Goal: Information Seeking & Learning: Learn about a topic

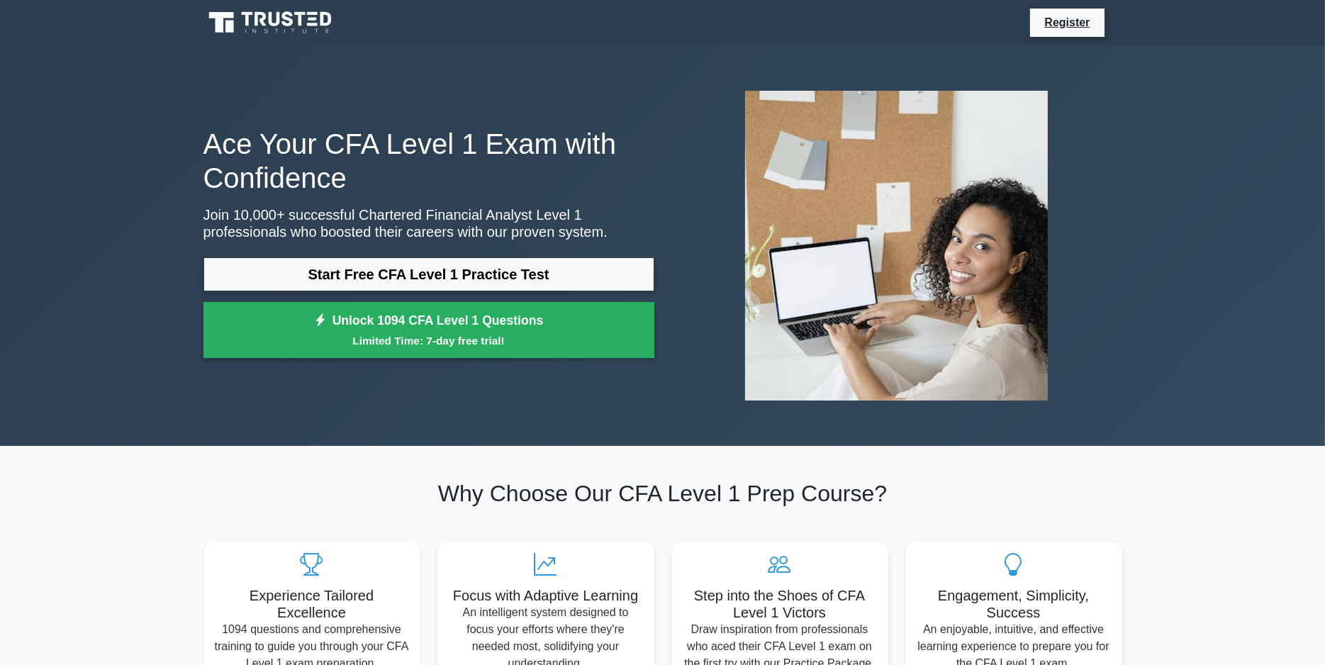
click at [374, 270] on link "Start Free CFA Level 1 Practice Test" at bounding box center [428, 274] width 451 height 34
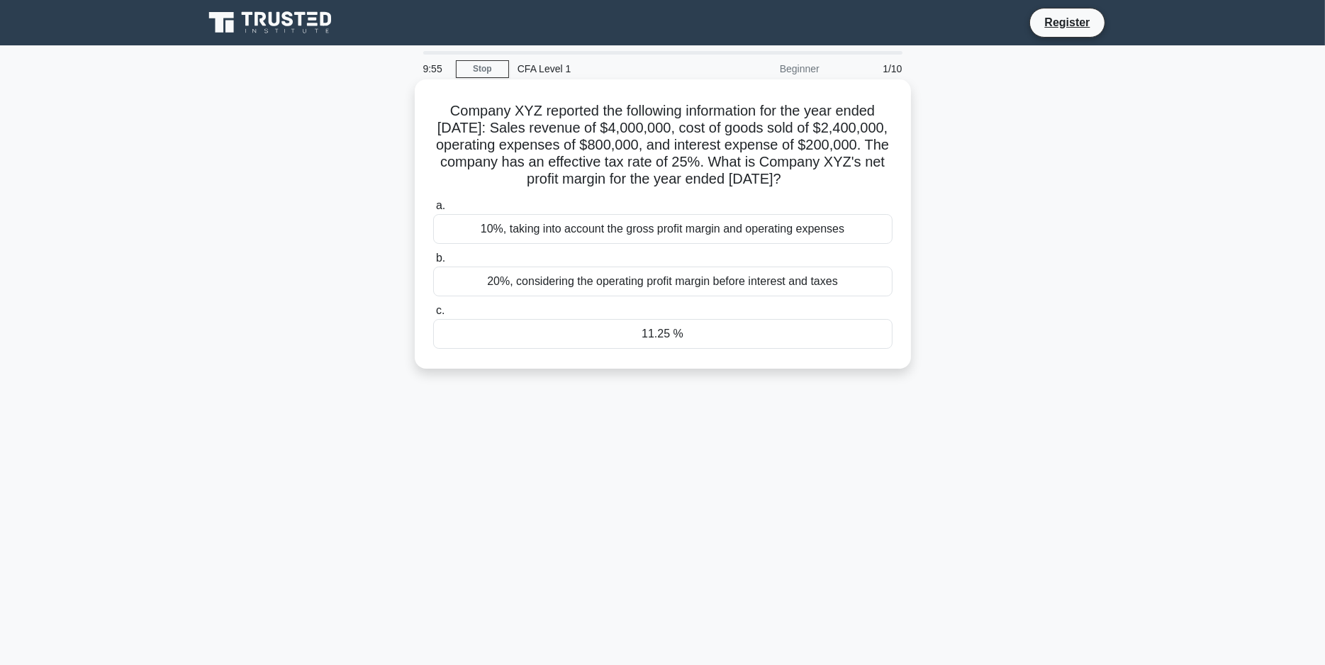
click at [556, 244] on div "10%, taking into account the gross profit margin and operating expenses" at bounding box center [662, 229] width 459 height 30
click at [433, 210] on input "a. 10%, taking into account the gross profit margin and operating expenses" at bounding box center [433, 205] width 0 height 9
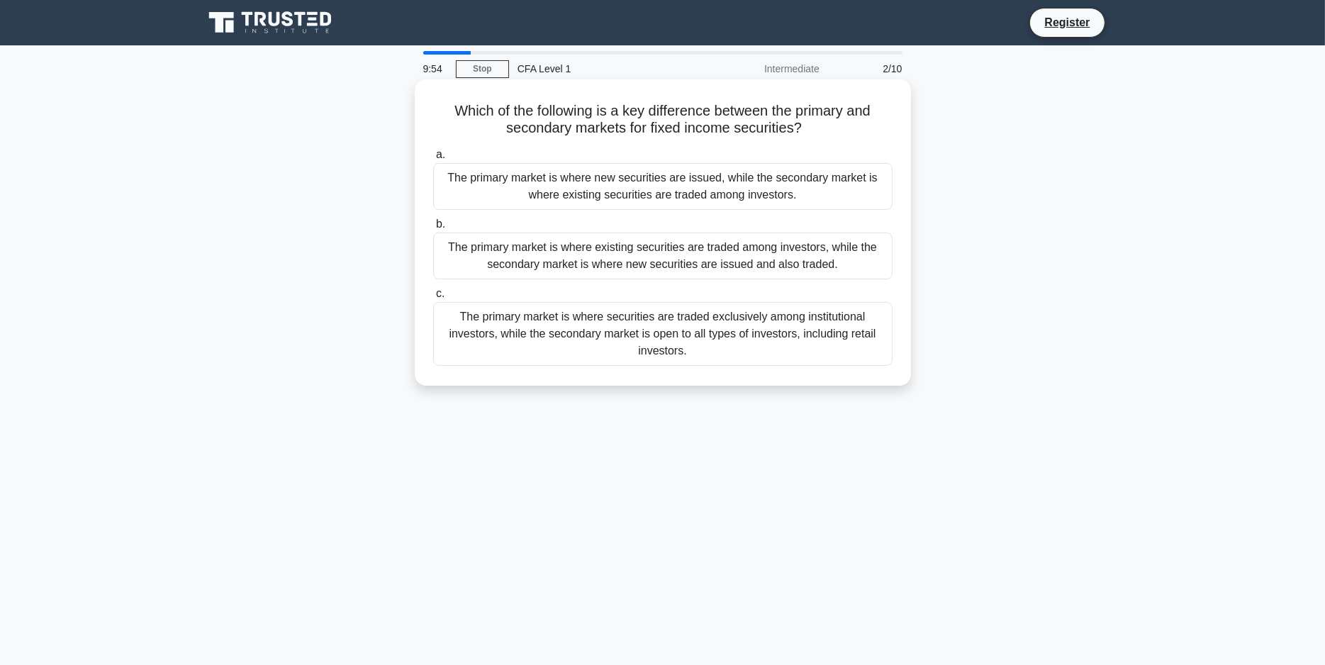
click at [576, 194] on div "The primary market is where new securities are issued, while the secondary mark…" at bounding box center [662, 186] width 459 height 47
click at [433, 159] on input "a. The primary market is where new securities are issued, while the secondary m…" at bounding box center [433, 154] width 0 height 9
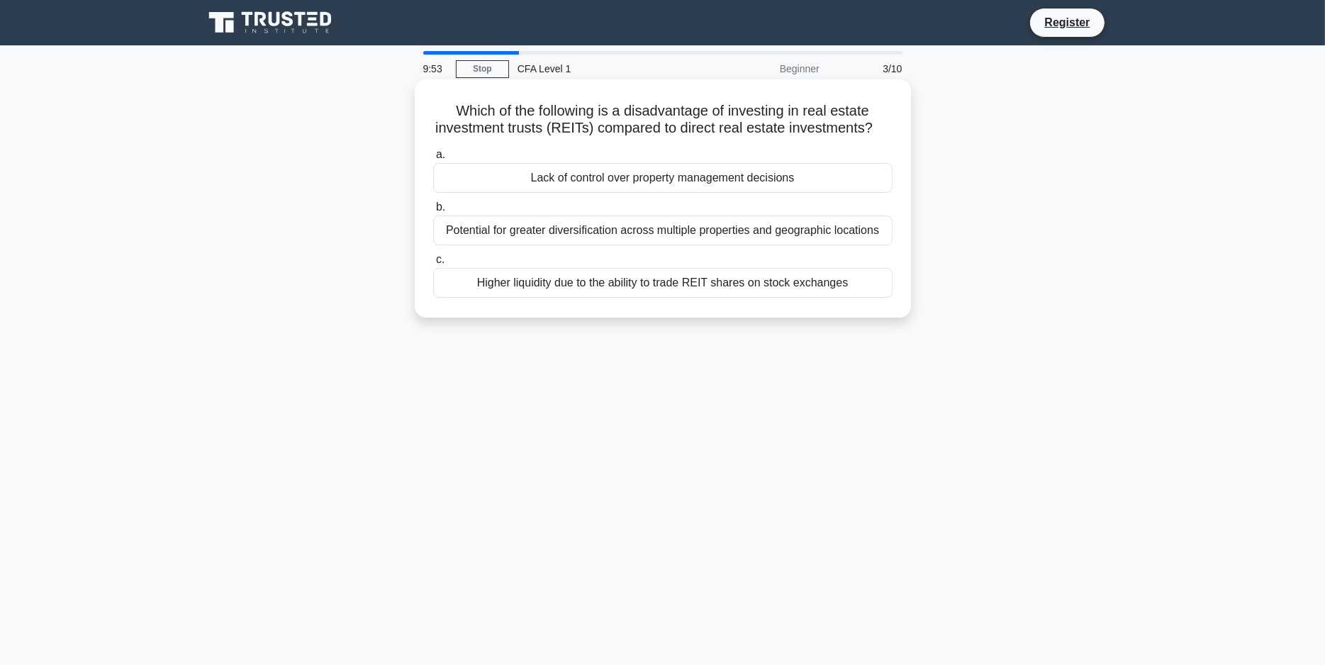
click at [583, 245] on div "Potential for greater diversification across multiple properties and geographic…" at bounding box center [662, 230] width 459 height 30
click at [433, 212] on input "b. Potential for greater diversification across multiple properties and geograp…" at bounding box center [433, 207] width 0 height 9
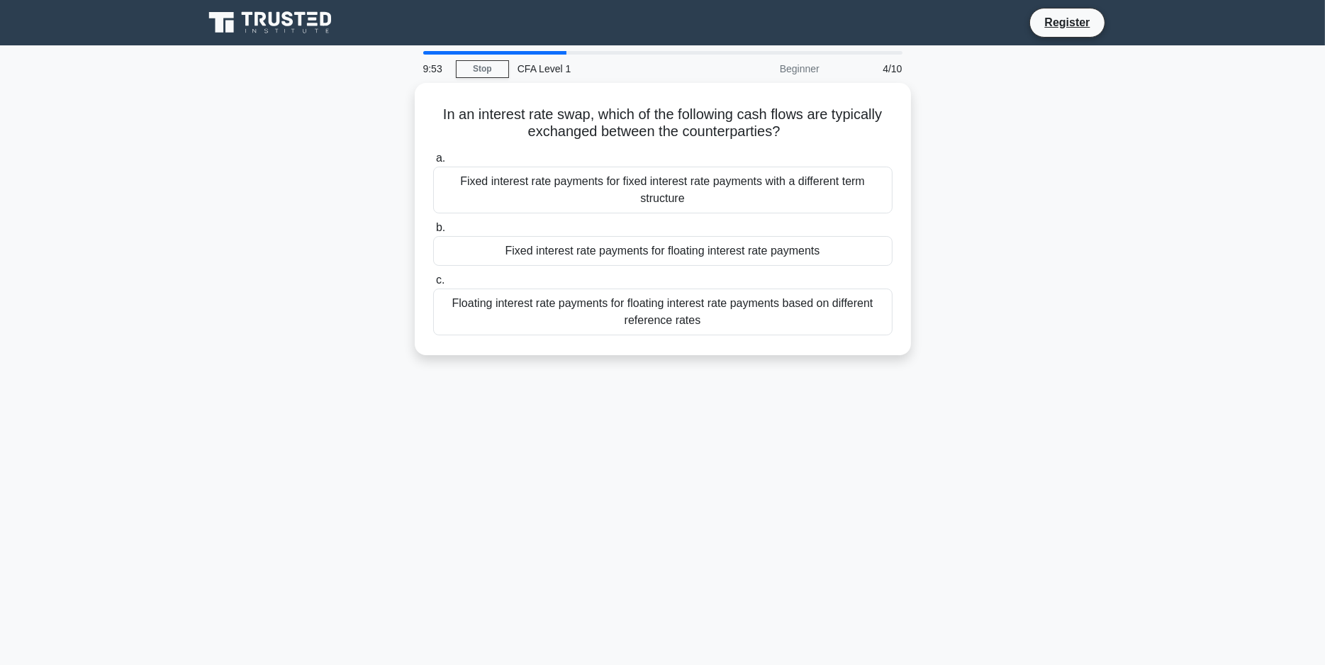
click at [589, 307] on div "Floating interest rate payments for floating interest rate payments based on di…" at bounding box center [662, 311] width 459 height 47
click at [433, 285] on input "c. Floating interest rate payments for floating interest rate payments based on…" at bounding box center [433, 280] width 0 height 9
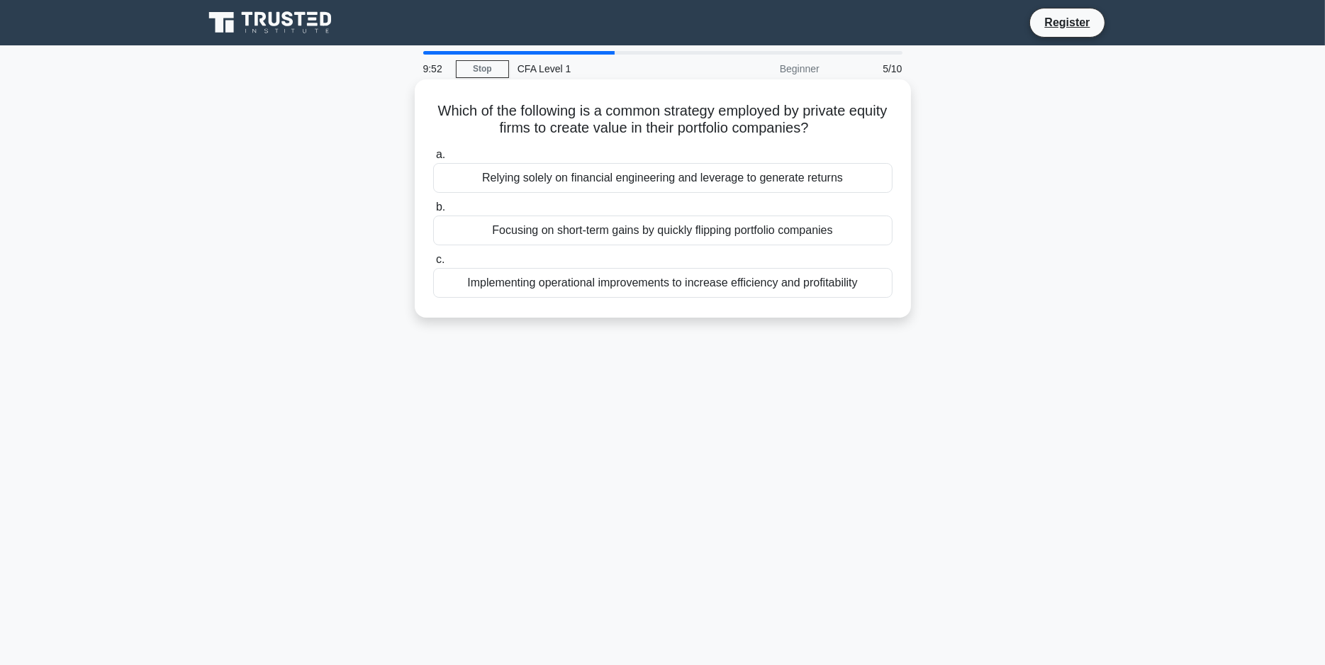
click at [591, 232] on div "Focusing on short-term gains by quickly flipping portfolio companies" at bounding box center [662, 230] width 459 height 30
click at [433, 212] on input "b. Focusing on short-term gains by quickly flipping portfolio companies" at bounding box center [433, 207] width 0 height 9
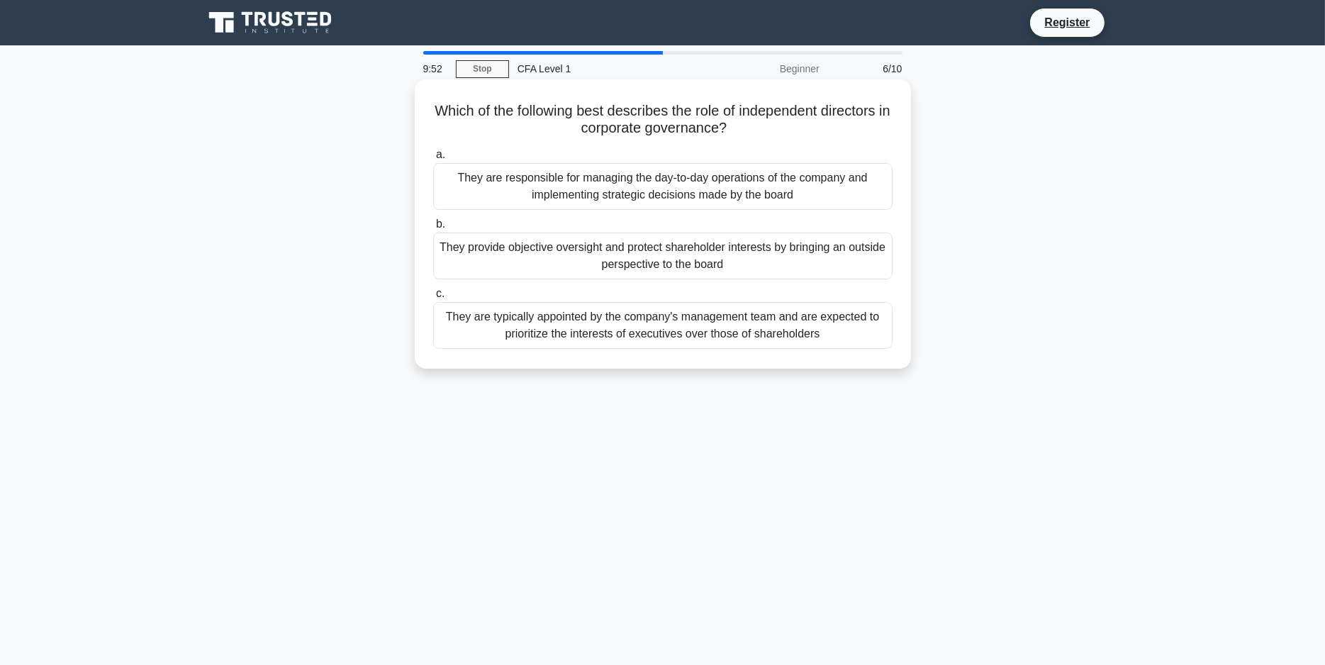
click at [588, 169] on div "They are responsible for managing the day-to-day operations of the company and …" at bounding box center [662, 186] width 459 height 47
click at [433, 159] on input "a. They are responsible for managing the day-to-day operations of the company a…" at bounding box center [433, 154] width 0 height 9
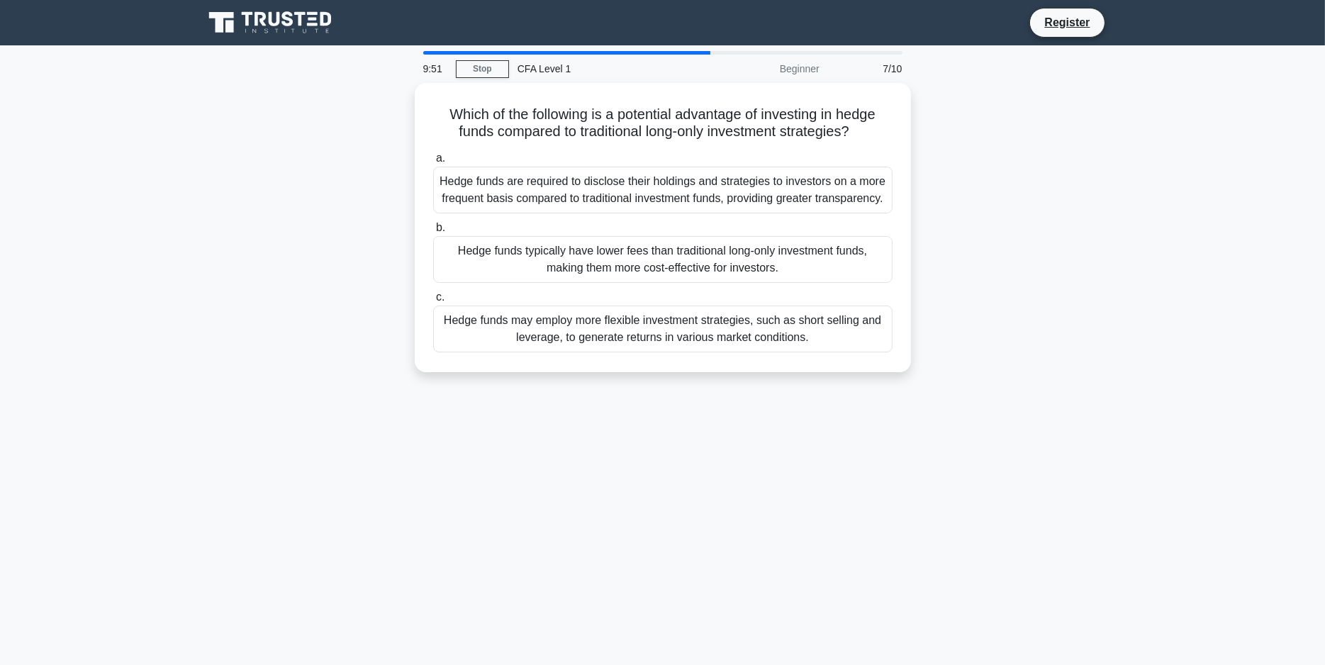
click at [590, 257] on div "Hedge funds typically have lower fees than traditional long-only investment fun…" at bounding box center [662, 259] width 459 height 47
click at [433, 232] on input "b. Hedge funds typically have lower fees than traditional long-only investment …" at bounding box center [433, 227] width 0 height 9
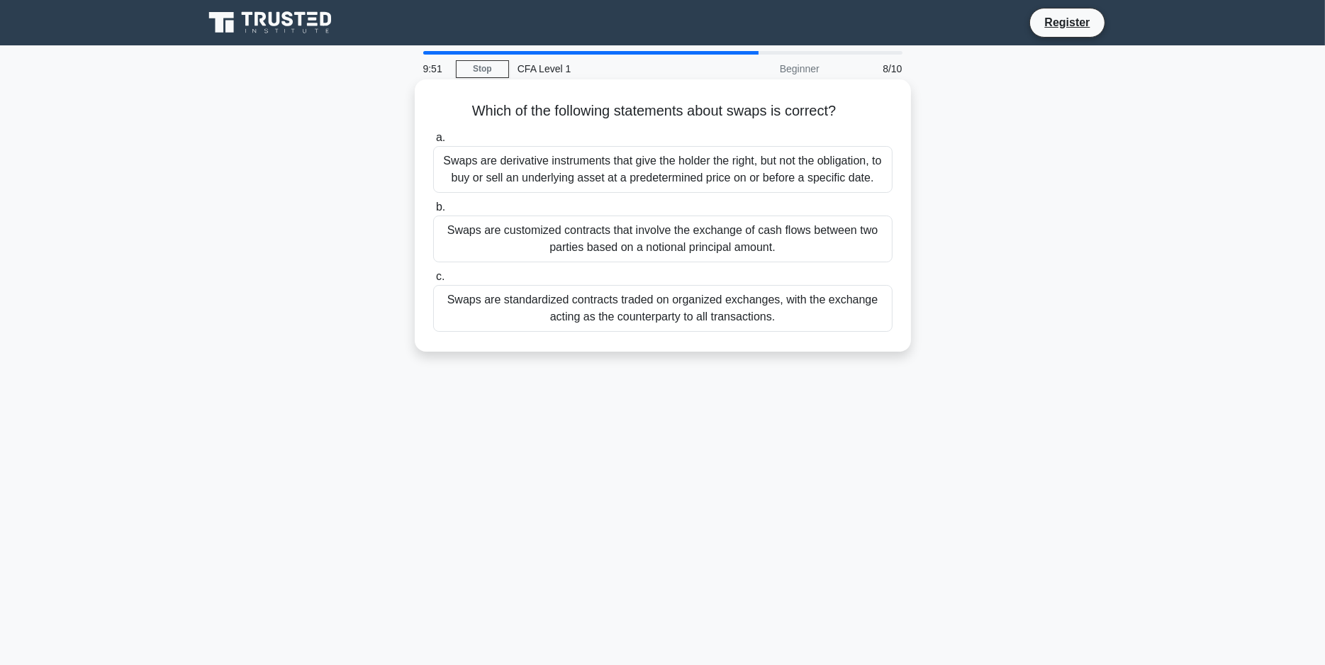
click at [600, 322] on div "Swaps are standardized contracts traded on organized exchanges, with the exchan…" at bounding box center [662, 308] width 459 height 47
click at [433, 281] on input "c. Swaps are standardized contracts traded on organized exchanges, with the exc…" at bounding box center [433, 276] width 0 height 9
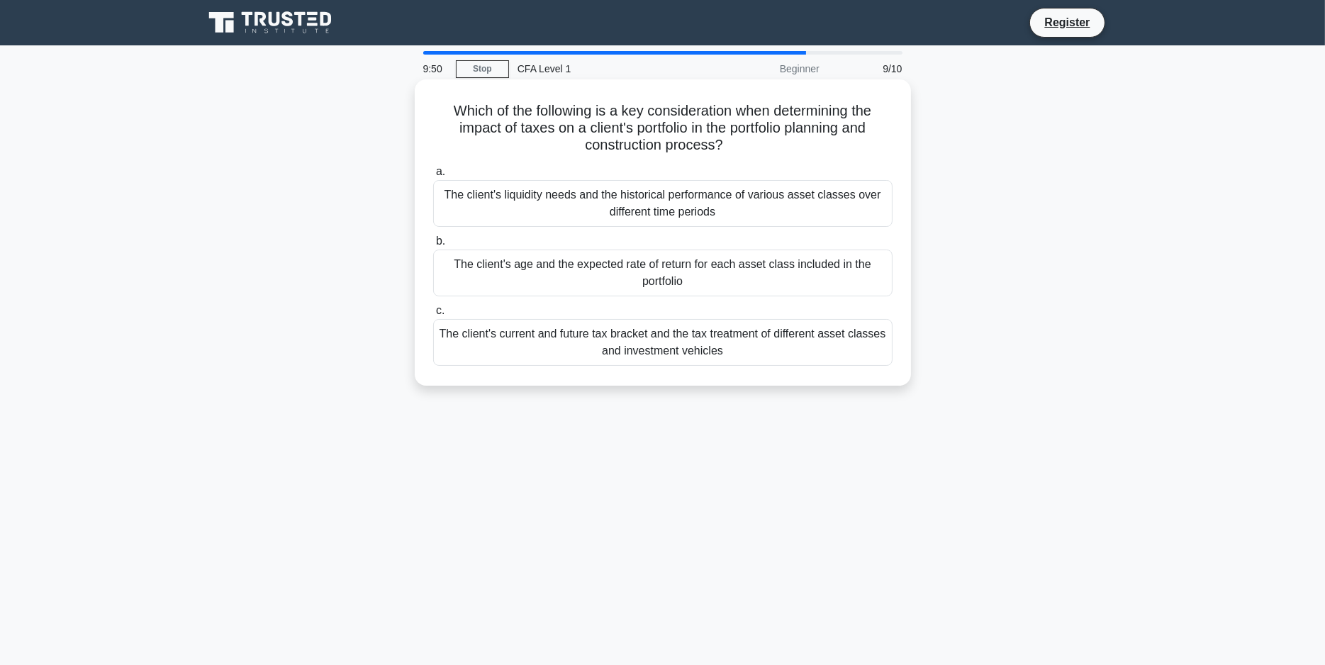
click at [588, 229] on div "a. The client's liquidity needs and the historical performance of various asset…" at bounding box center [663, 264] width 476 height 208
click at [593, 208] on div "The client's liquidity needs and the historical performance of various asset cl…" at bounding box center [662, 203] width 459 height 47
click at [433, 176] on input "a. The client's liquidity needs and the historical performance of various asset…" at bounding box center [433, 171] width 0 height 9
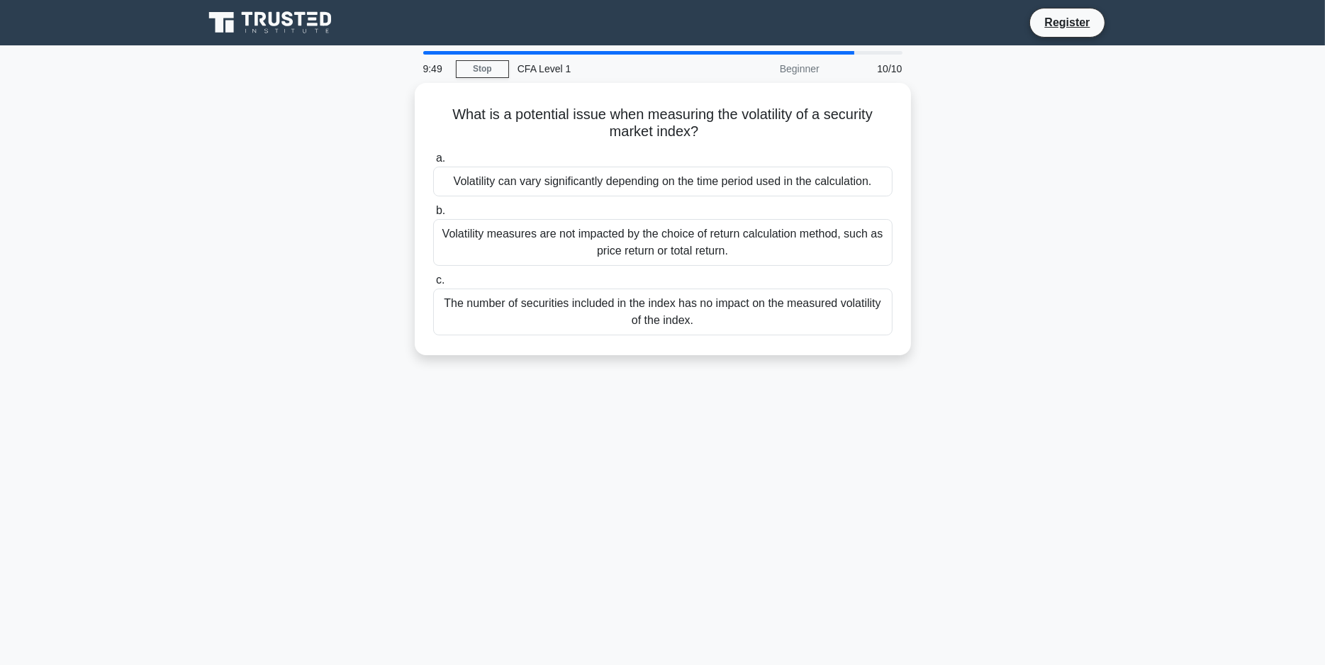
click at [597, 215] on label "b. Volatility measures are not impacted by the choice of return calculation met…" at bounding box center [662, 234] width 459 height 64
click at [433, 215] on input "b. Volatility measures are not impacted by the choice of return calculation met…" at bounding box center [433, 210] width 0 height 9
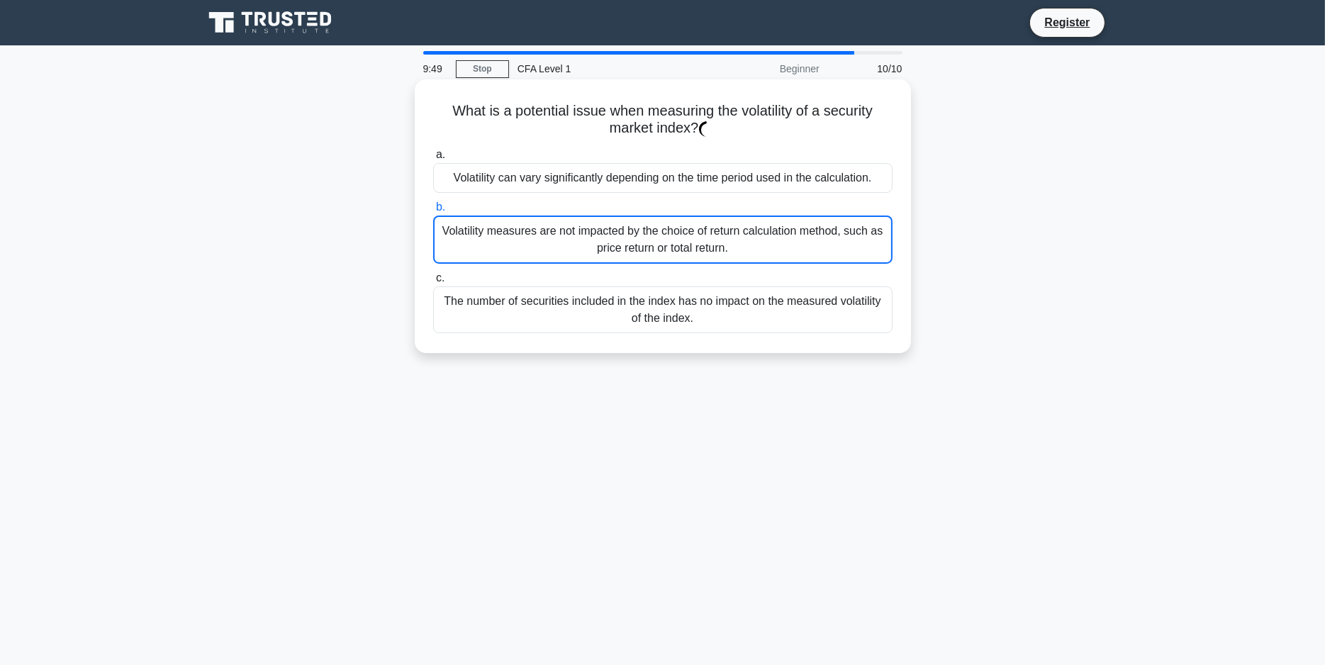
click at [597, 199] on label "b. Volatility measures are not impacted by the choice of return calculation met…" at bounding box center [662, 230] width 459 height 65
click at [433, 203] on input "b. Volatility measures are not impacted by the choice of return calculation met…" at bounding box center [433, 207] width 0 height 9
